Goal: Task Accomplishment & Management: Complete application form

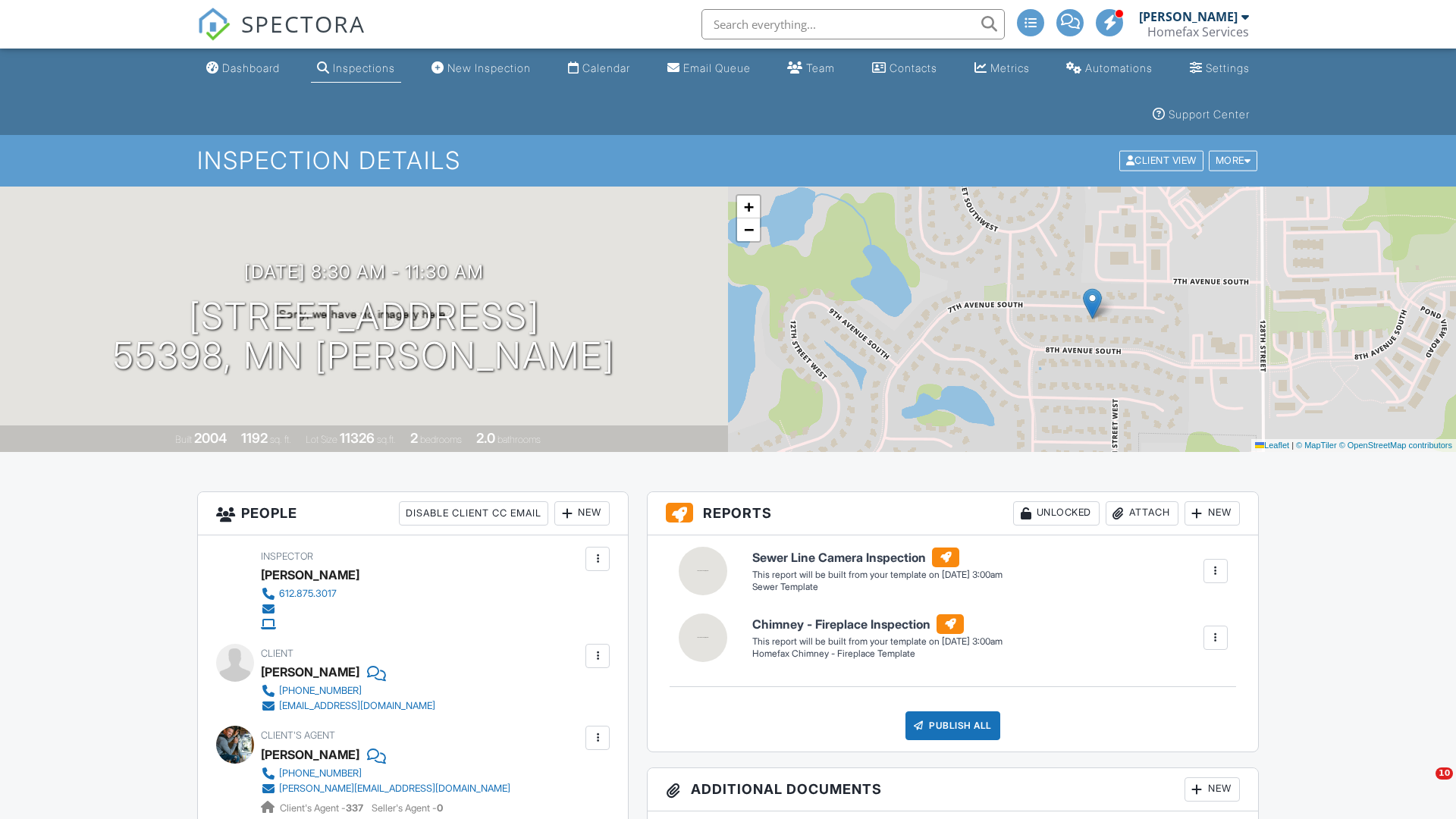
click at [363, 336] on h1 "[STREET_ADDRESS] 55398, MN [PERSON_NAME]" at bounding box center [363, 337] width 502 height 81
click at [616, 350] on input "[STREET_ADDRESS]" at bounding box center [639, 369] width 345 height 37
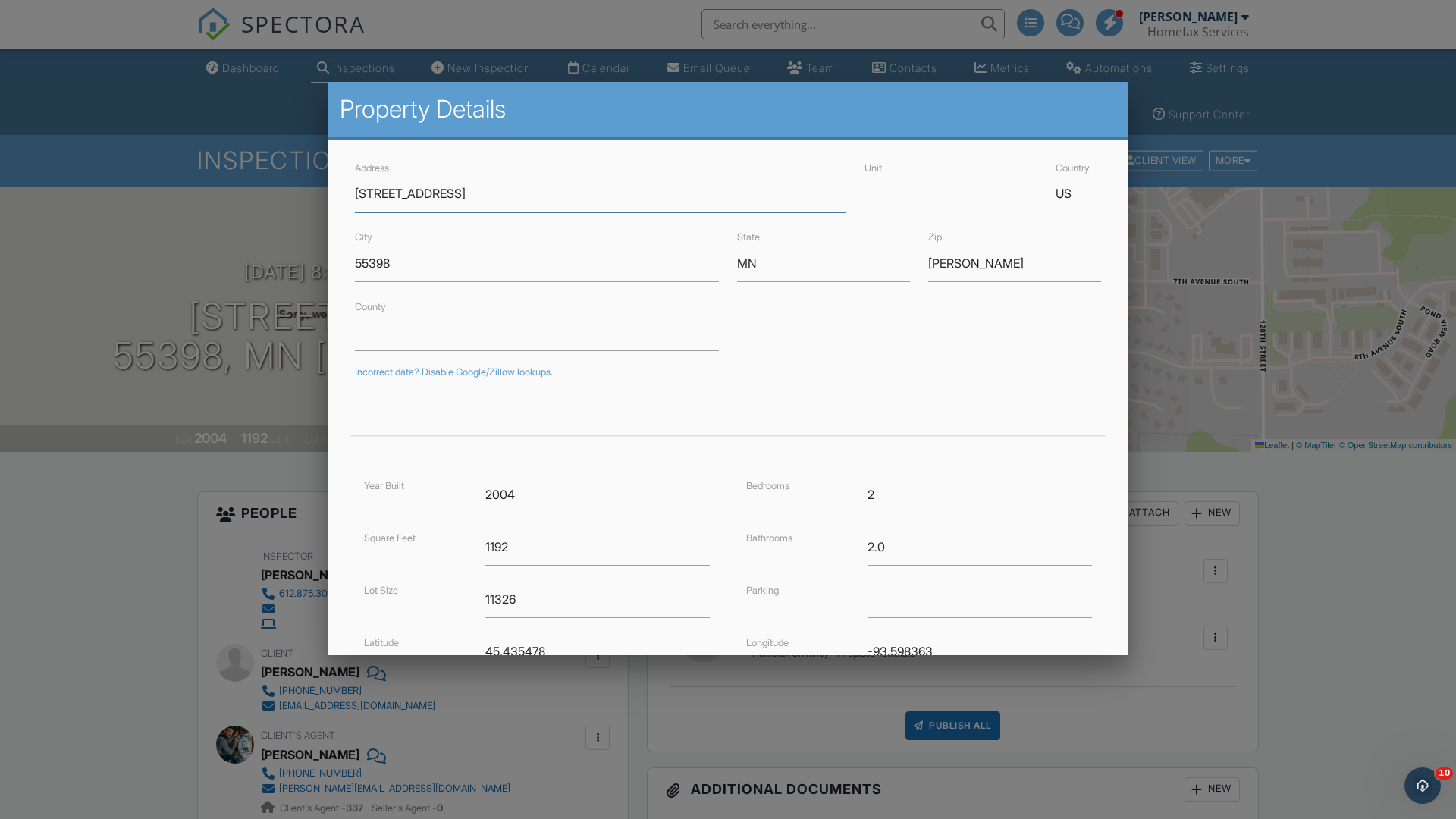
type input "[STREET_ADDRESS]"
click at [537, 263] on input "55398" at bounding box center [537, 264] width 364 height 37
type input "[PERSON_NAME]"
click at [823, 263] on input "MN" at bounding box center [824, 264] width 173 height 37
type input "MN"
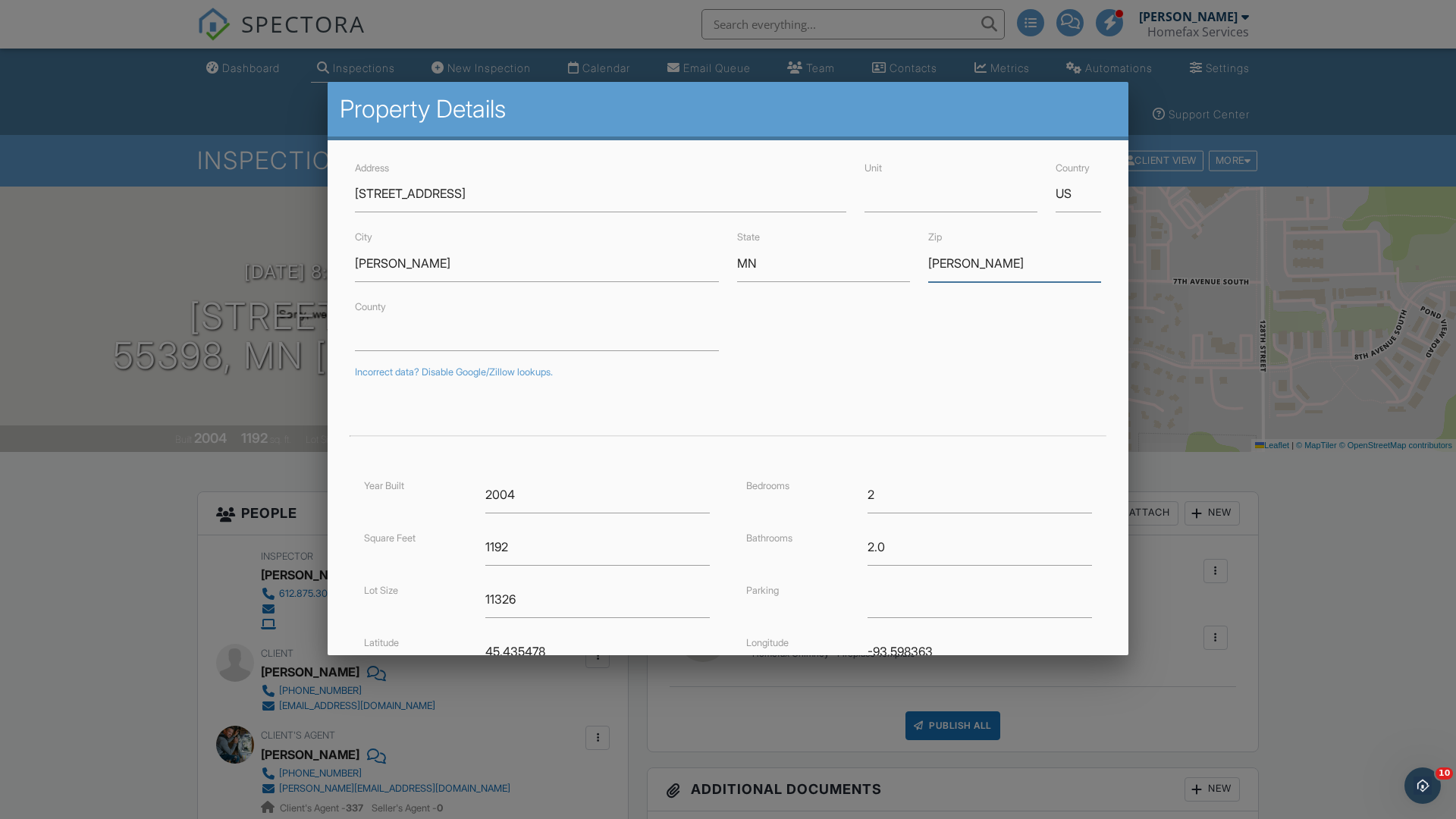
click at [1015, 263] on input "[PERSON_NAME]" at bounding box center [1015, 264] width 173 height 37
type input "55398"
click at [1060, 768] on input "Save" at bounding box center [1061, 782] width 81 height 28
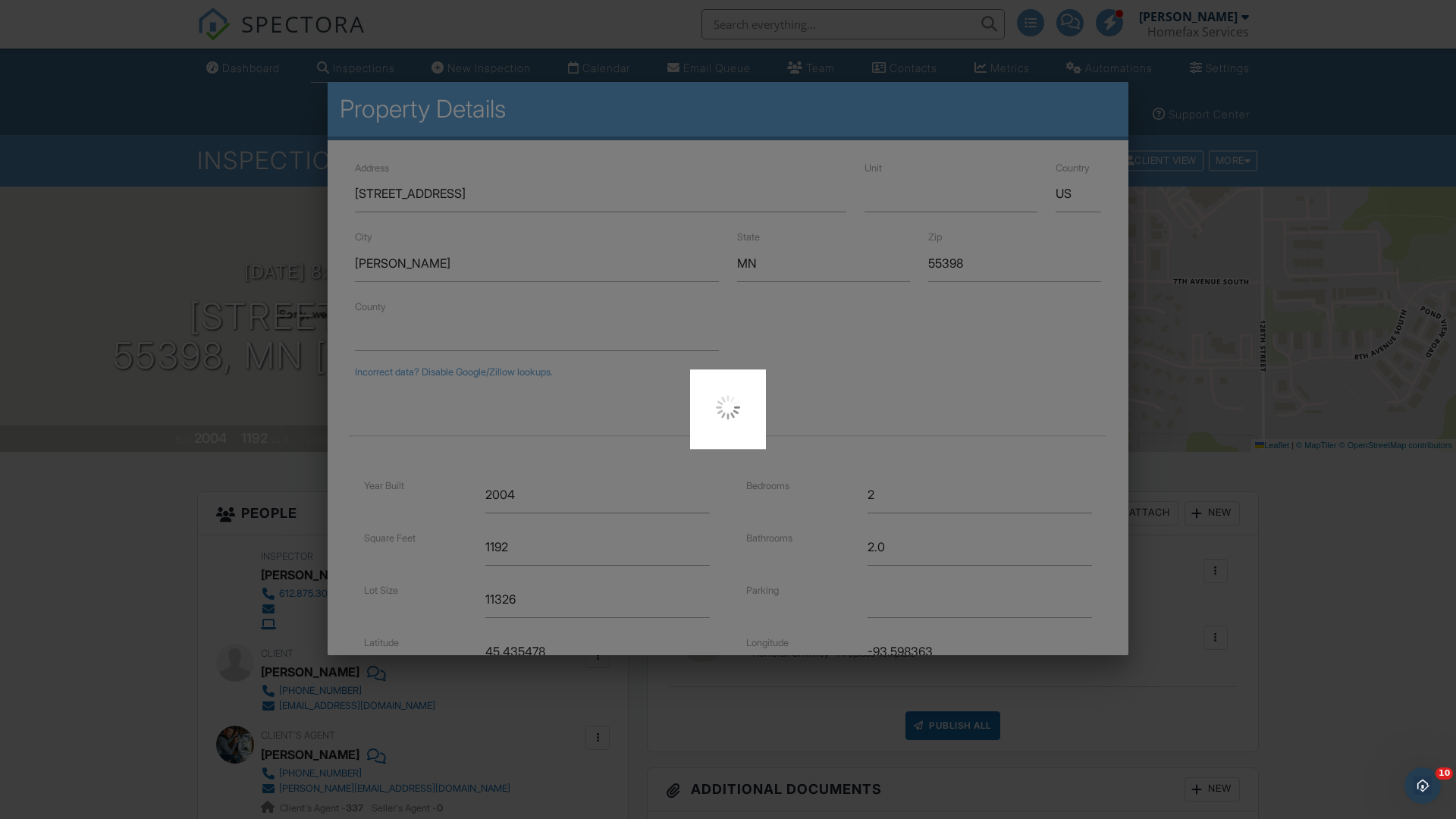
scroll to position [185, 0]
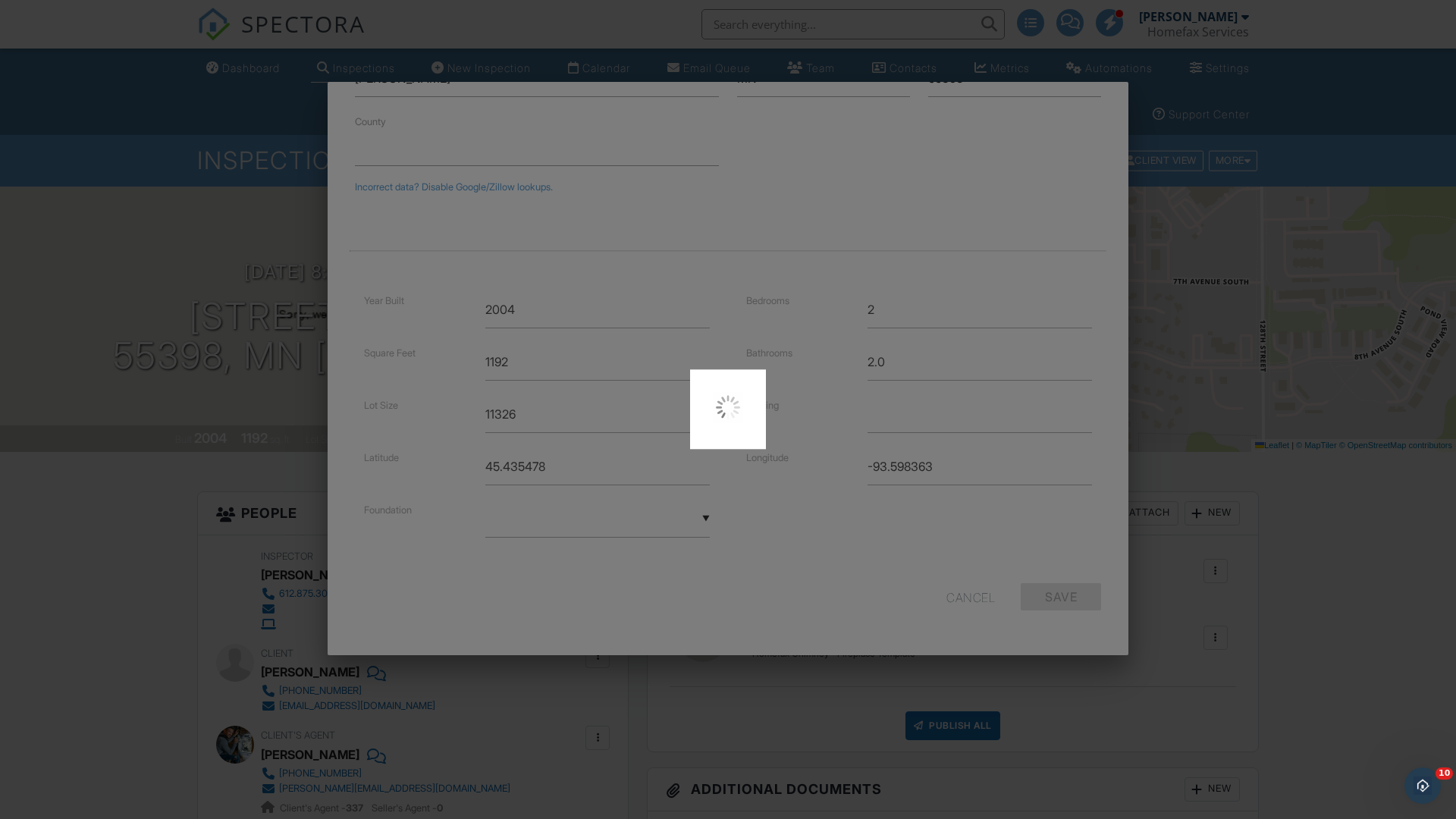
type input "45.4354781"
type input "-93.5983627"
